Goal: Task Accomplishment & Management: Manage account settings

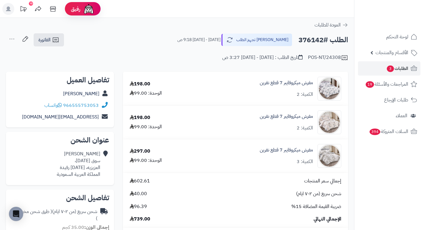
click at [394, 70] on span "الطلبات 3" at bounding box center [397, 68] width 22 height 8
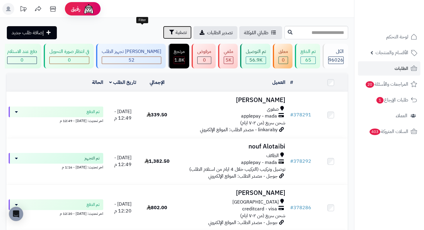
click at [163, 36] on button "تصفية" at bounding box center [177, 32] width 29 height 13
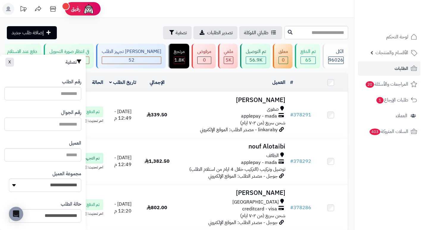
paste input "*********"
type input "*********"
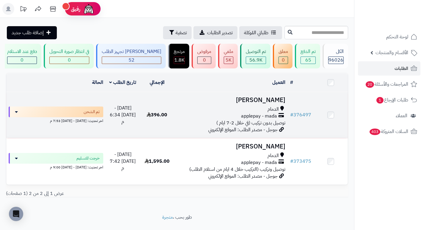
click at [263, 104] on h3 "Ahmad Al khateeb" at bounding box center [230, 100] width 109 height 7
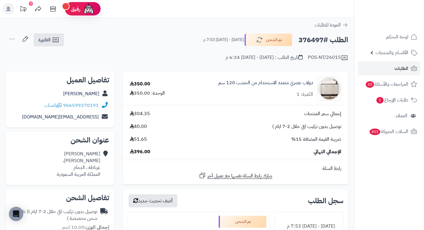
click at [314, 43] on h2 "الطلب #376497" at bounding box center [323, 40] width 50 height 12
copy h2 "376497"
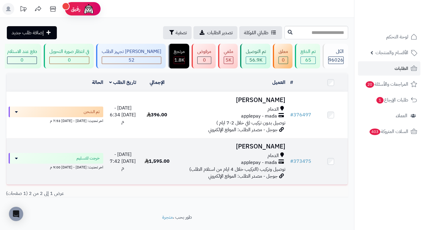
click at [270, 148] on h3 "[PERSON_NAME]" at bounding box center [230, 146] width 109 height 7
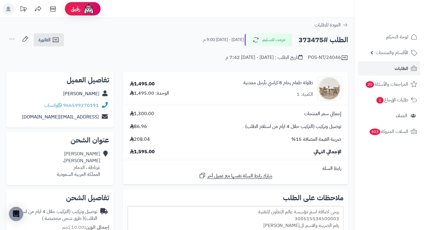
click at [311, 43] on h2 "الطلب #373475" at bounding box center [323, 40] width 50 height 12
copy h2 "373475"
click at [193, 52] on div "POS-NT/24046 تاريخ الطلب : [DATE] - [DATE] 7:42 م" at bounding box center [177, 54] width 342 height 14
click at [240, 163] on td "رابط السلة شارك رابط السلة نفسها مع عميل آخر" at bounding box center [235, 172] width 225 height 24
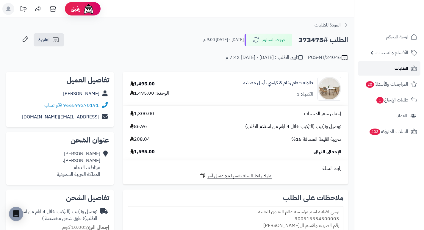
click at [391, 71] on link "الطلبات" at bounding box center [389, 68] width 62 height 14
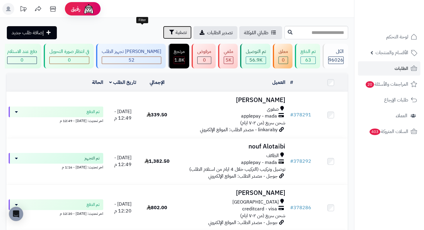
click at [176, 32] on span "تصفية" at bounding box center [181, 32] width 11 height 7
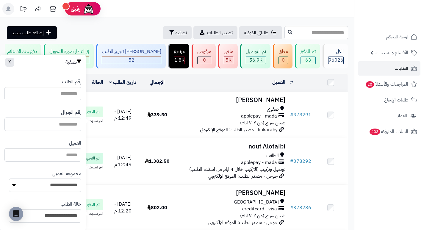
paste input "*********"
type input "*********"
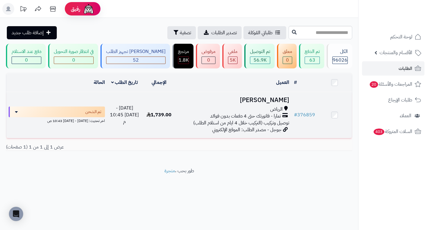
click at [272, 100] on h3 "[PERSON_NAME]" at bounding box center [234, 100] width 110 height 7
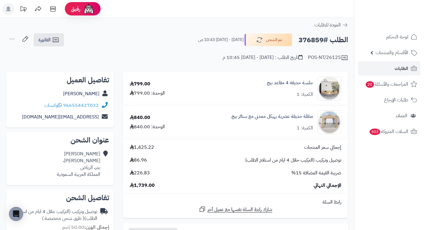
click at [309, 39] on h2 "الطلب #376859" at bounding box center [323, 40] width 50 height 12
copy h2 "376859"
click at [395, 67] on span "الطلبات" at bounding box center [401, 68] width 14 height 8
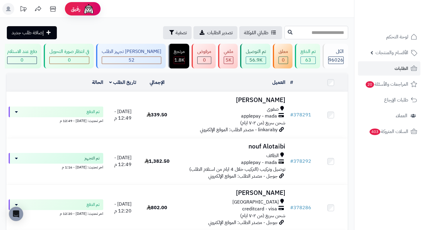
click at [332, 33] on input "text" at bounding box center [316, 32] width 64 height 13
type input "******"
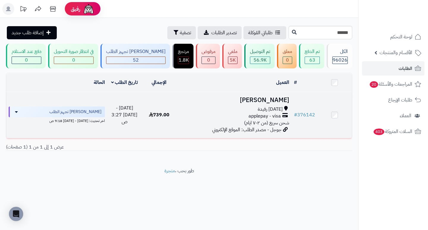
click at [258, 104] on h3 "عوض بن محي" at bounding box center [234, 100] width 110 height 7
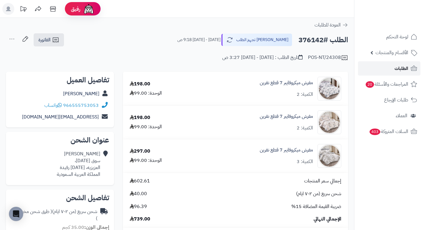
click at [388, 70] on link "الطلبات" at bounding box center [389, 68] width 62 height 14
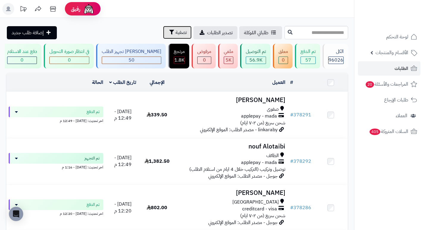
click at [176, 32] on span "تصفية" at bounding box center [181, 32] width 11 height 7
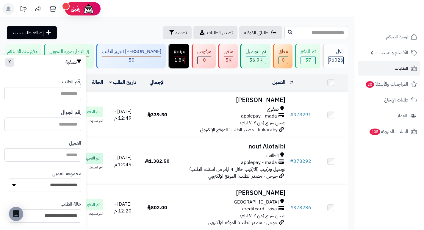
paste input "*********"
type input "*********"
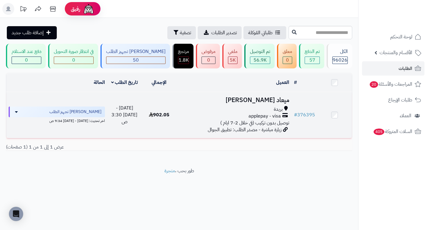
click at [276, 102] on h3 "ميعاد [PERSON_NAME]" at bounding box center [234, 100] width 110 height 7
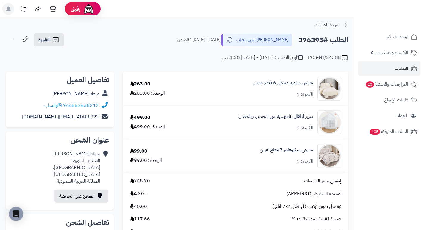
click at [312, 40] on h2 "الطلب #376395" at bounding box center [323, 40] width 50 height 12
copy h2 "376395"
click at [400, 67] on span "الطلبات" at bounding box center [401, 68] width 14 height 8
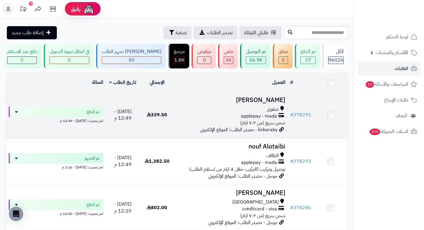
click at [281, 100] on h3 "[PERSON_NAME]" at bounding box center [230, 100] width 109 height 7
drag, startPoint x: 0, startPoint y: 0, endPoint x: 276, endPoint y: 106, distance: 295.6
click at [276, 104] on h3 "[PERSON_NAME]" at bounding box center [230, 100] width 109 height 7
click at [270, 102] on h3 "[PERSON_NAME]" at bounding box center [230, 100] width 109 height 7
click at [275, 104] on h3 "[PERSON_NAME]" at bounding box center [230, 100] width 109 height 7
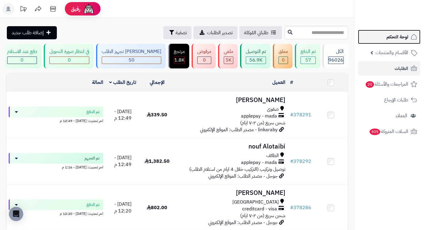
click at [389, 36] on span "لوحة التحكم" at bounding box center [397, 37] width 22 height 8
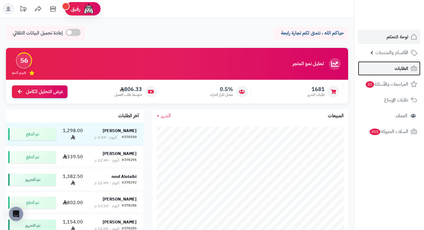
click at [393, 62] on link "الطلبات" at bounding box center [389, 68] width 62 height 14
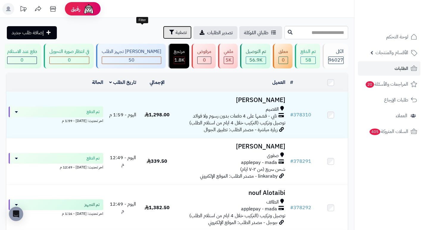
click at [176, 34] on span "تصفية" at bounding box center [181, 32] width 11 height 7
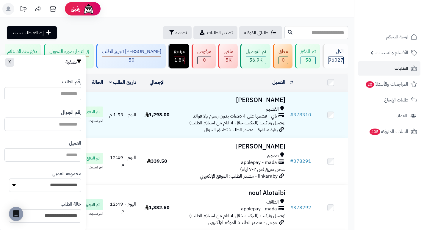
paste input "*********"
type input "*********"
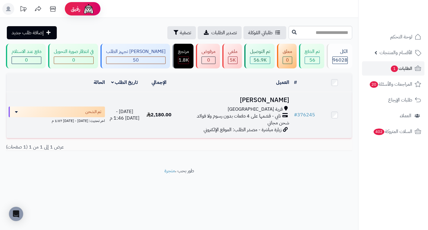
click at [249, 101] on h3 "Mohammed Almutairi" at bounding box center [234, 100] width 110 height 7
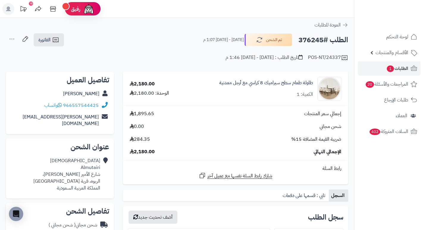
click at [313, 41] on h2 "الطلب #376245" at bounding box center [323, 40] width 50 height 12
copy h2 "376245"
click at [390, 70] on span "1" at bounding box center [390, 68] width 7 height 7
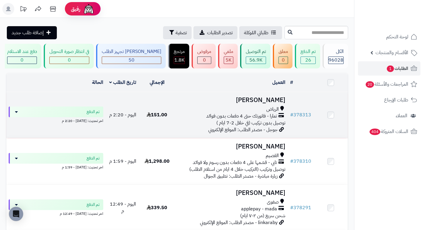
click at [279, 104] on h3 "[PERSON_NAME]" at bounding box center [230, 100] width 109 height 7
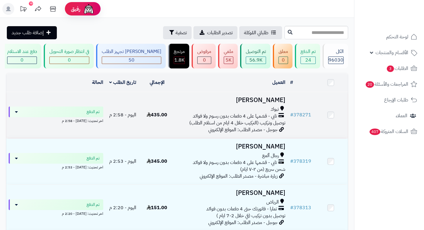
click at [267, 117] on td "[PERSON_NAME] تبوك تابي - قسّمها على 4 دفعات بدون رسوم ولا فوائد توصيل وتركيب (…" at bounding box center [231, 115] width 114 height 46
click at [264, 104] on h3 "Aysha Asiri" at bounding box center [230, 100] width 109 height 7
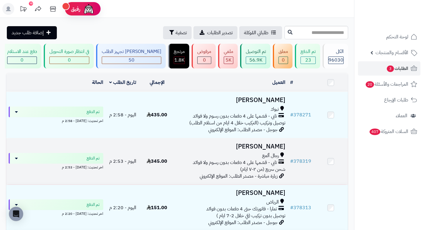
click at [273, 150] on h3 "[PERSON_NAME]" at bounding box center [230, 146] width 109 height 7
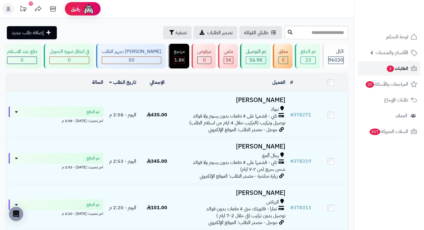
click at [407, 67] on span "الطلبات 3" at bounding box center [397, 68] width 22 height 8
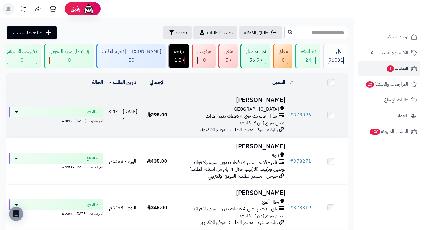
click at [272, 104] on h3 "[PERSON_NAME]" at bounding box center [230, 100] width 109 height 7
